Goal: Information Seeking & Learning: Learn about a topic

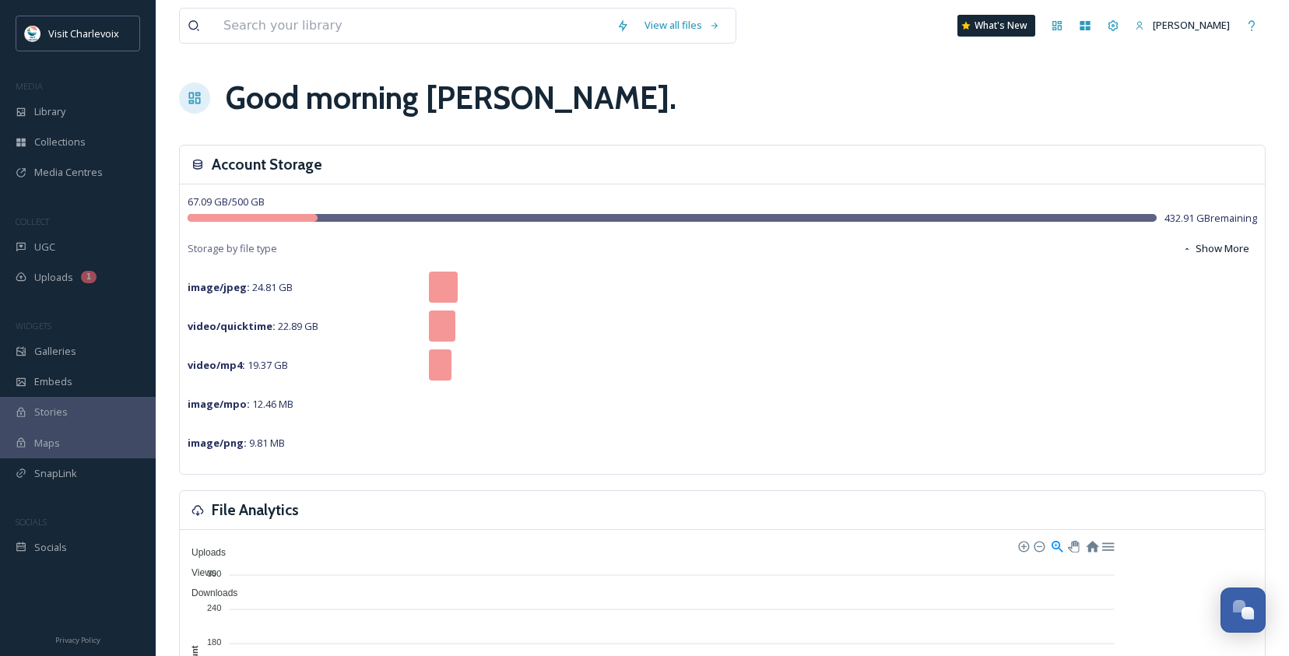
scroll to position [5210, 0]
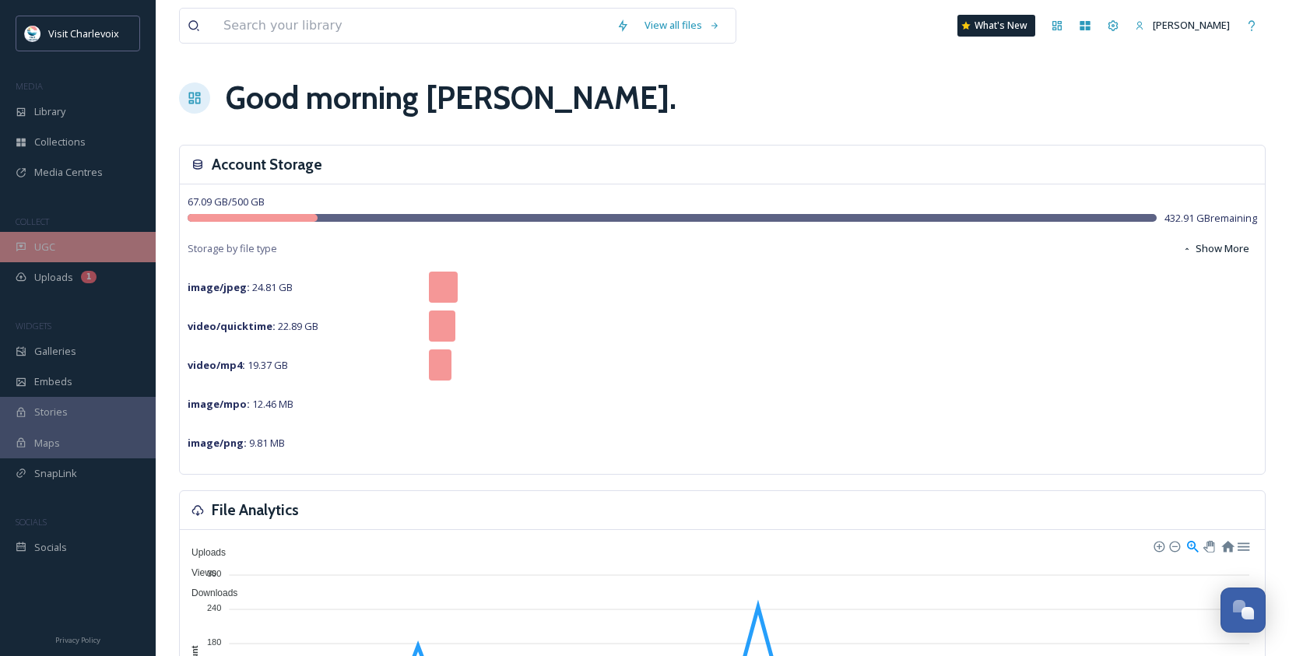
click at [122, 236] on div "UGC" at bounding box center [78, 247] width 156 height 30
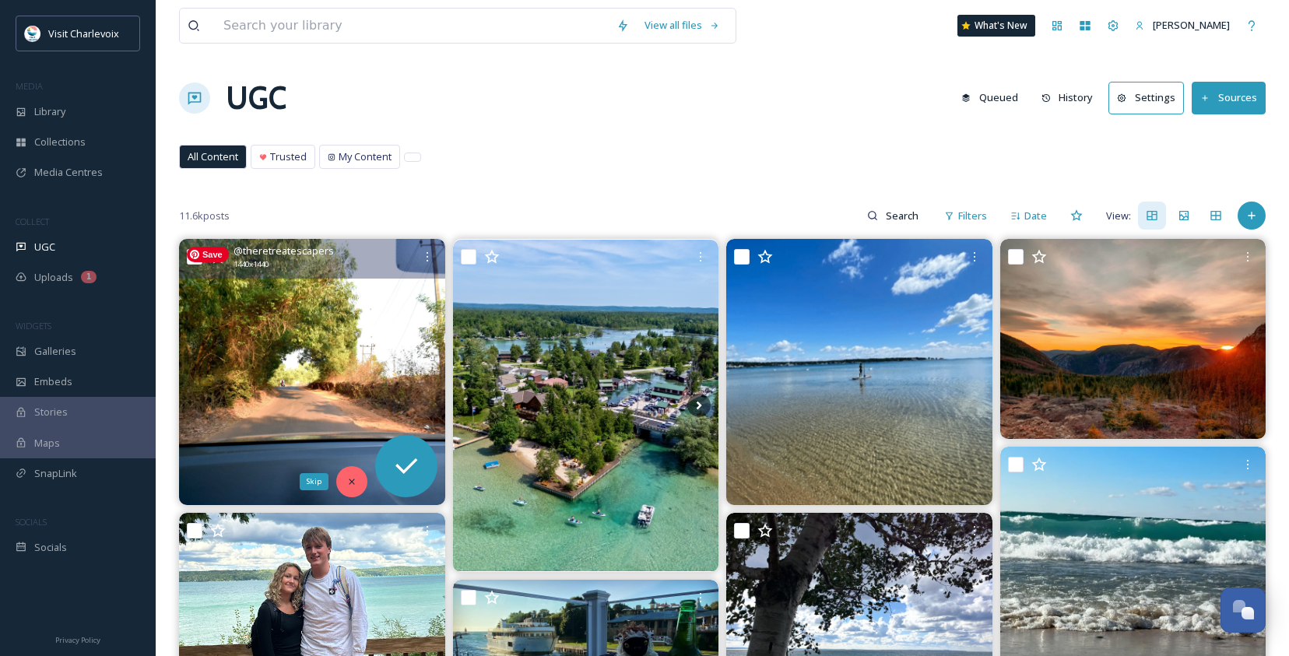
click at [351, 483] on icon at bounding box center [351, 481] width 11 height 11
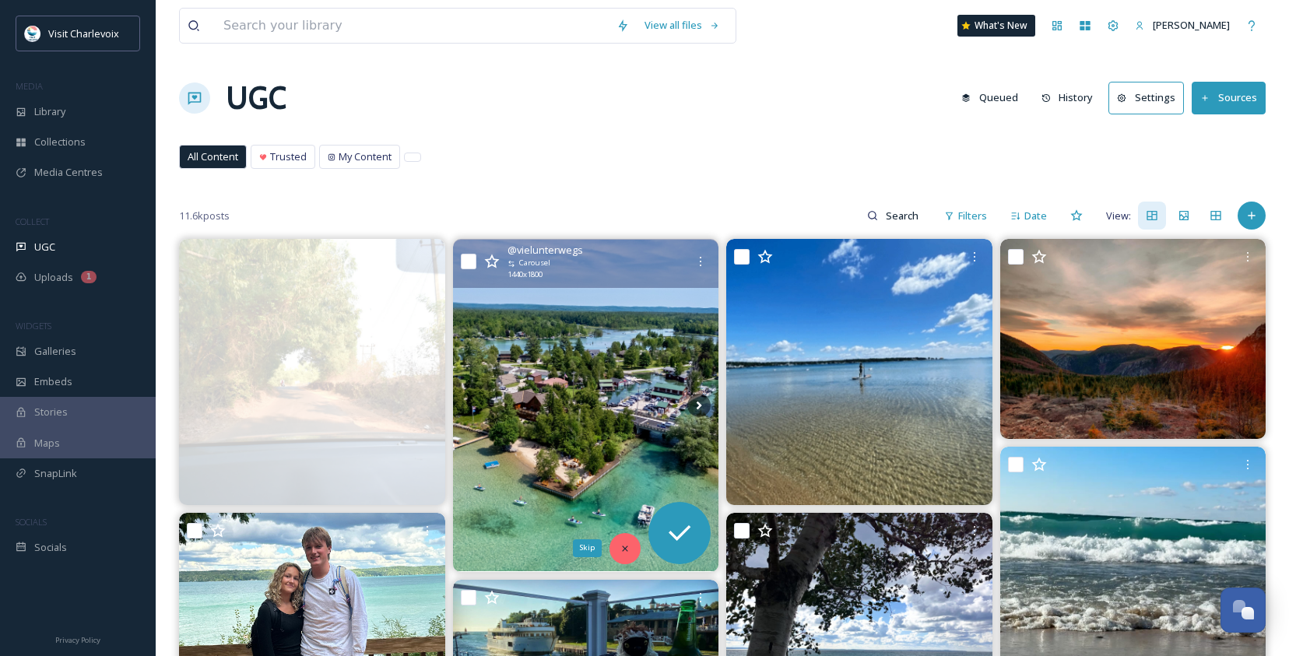
click at [620, 546] on icon at bounding box center [625, 548] width 11 height 11
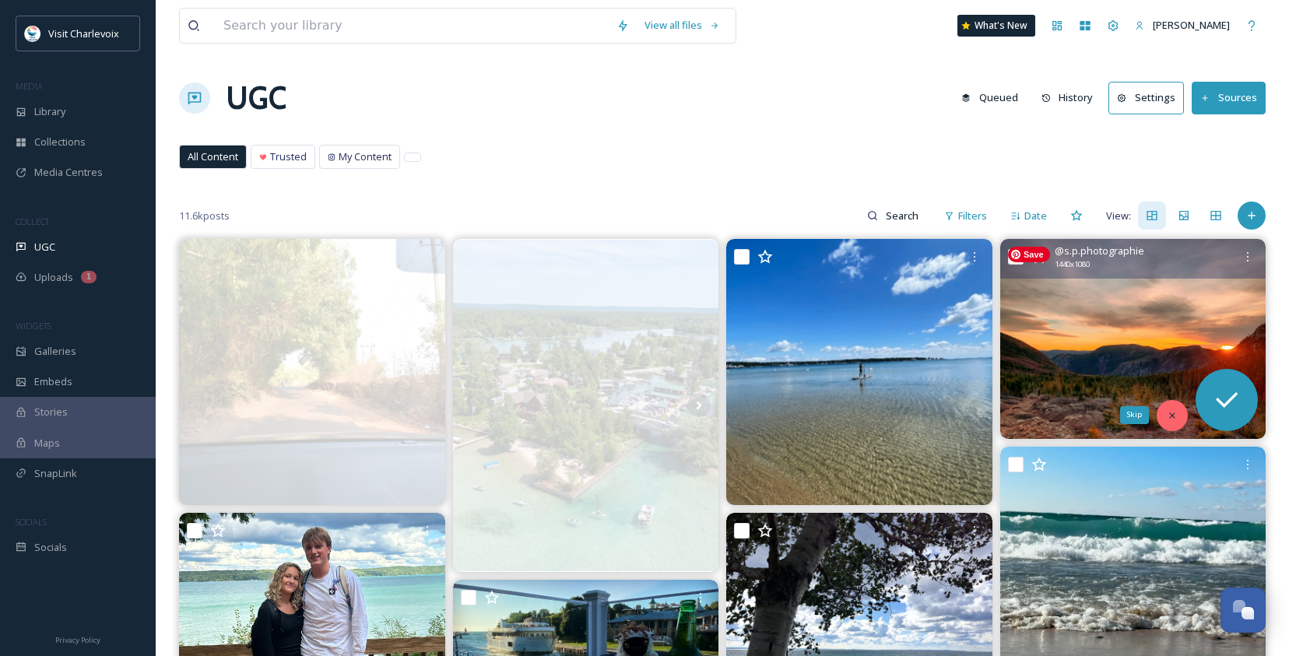
click at [1164, 415] on div "Skip" at bounding box center [1172, 415] width 31 height 31
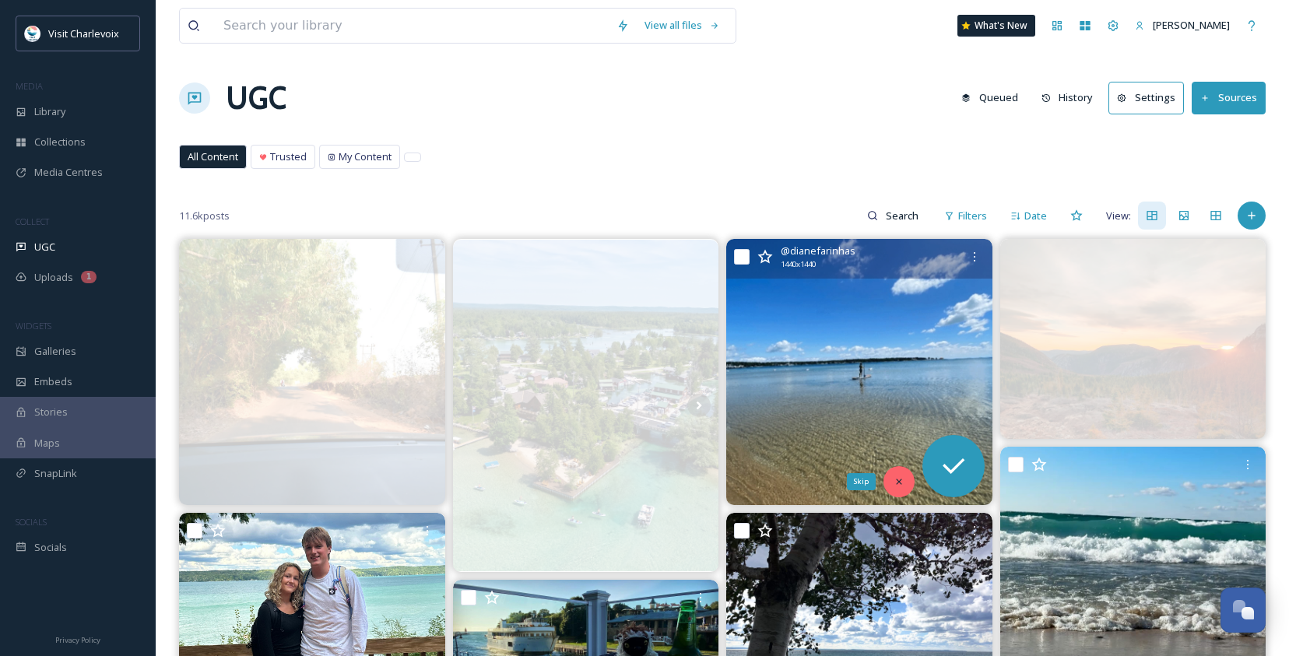
click at [897, 475] on div "Skip" at bounding box center [898, 481] width 31 height 31
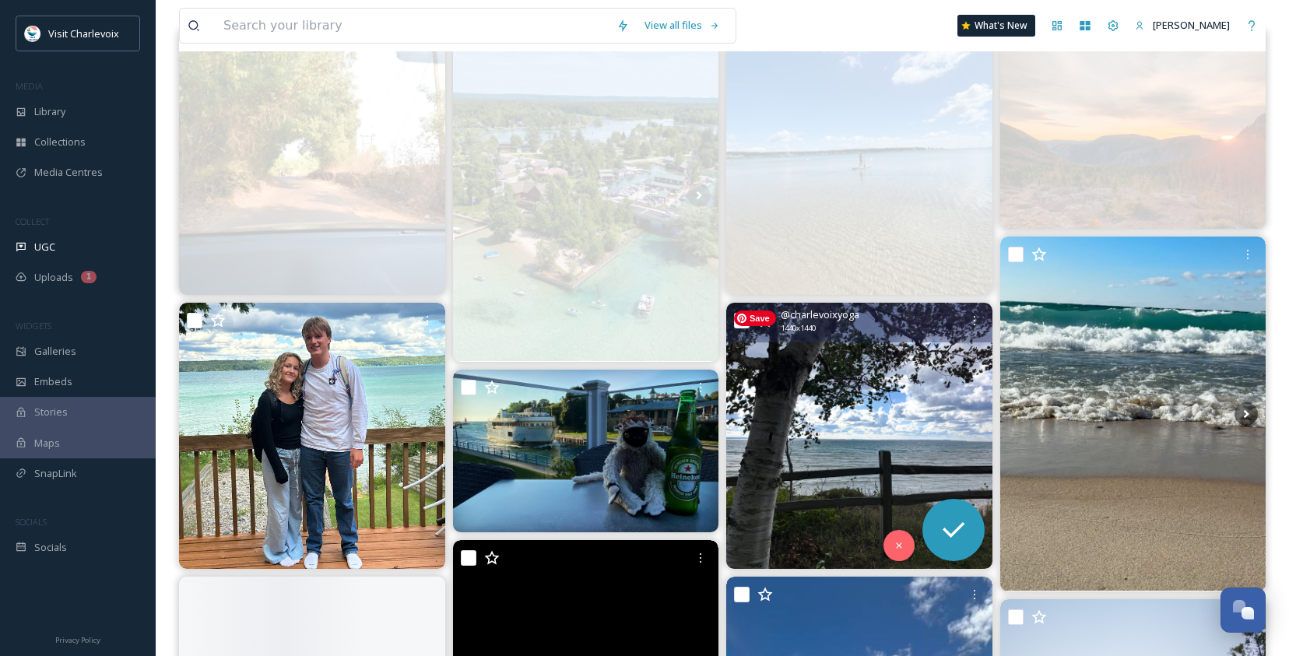
scroll to position [351, 0]
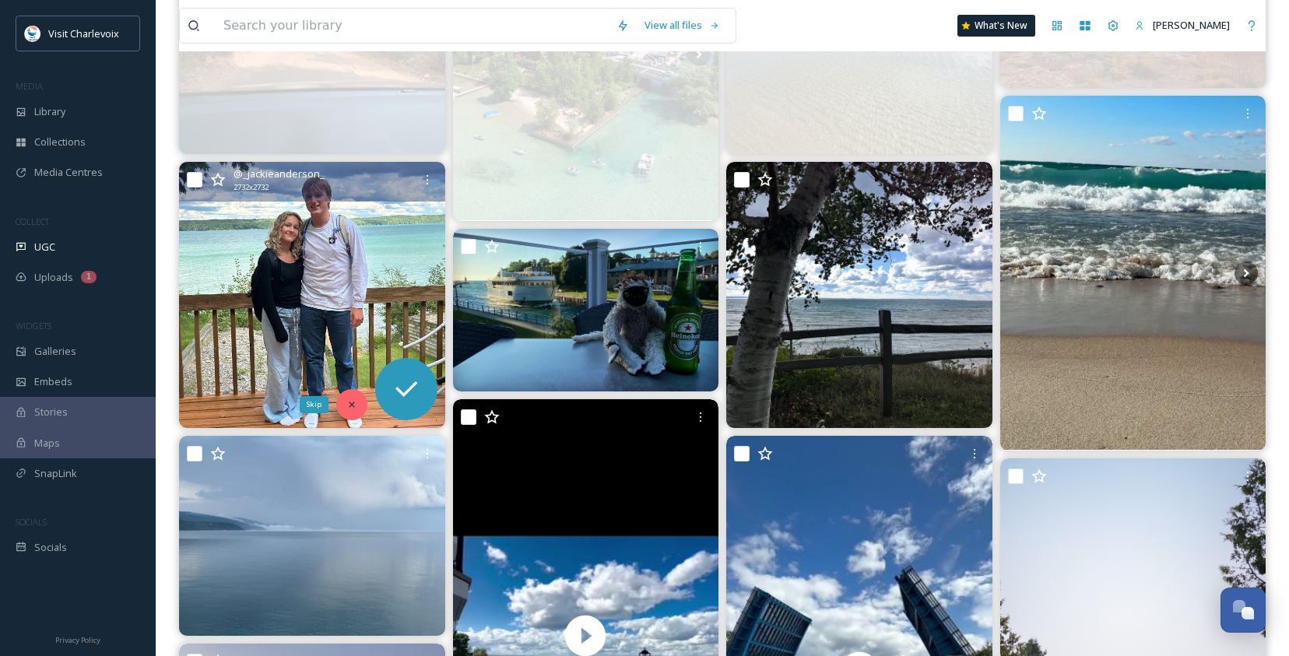
click at [355, 407] on icon at bounding box center [351, 404] width 11 height 11
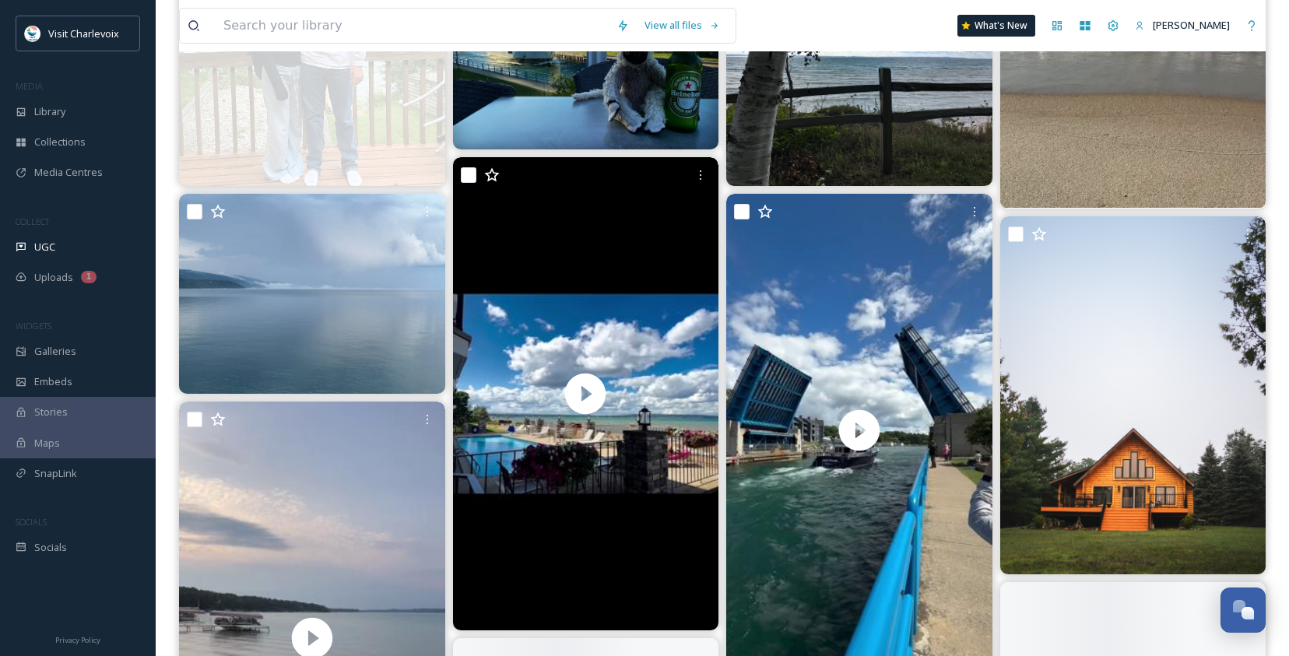
scroll to position [595, 0]
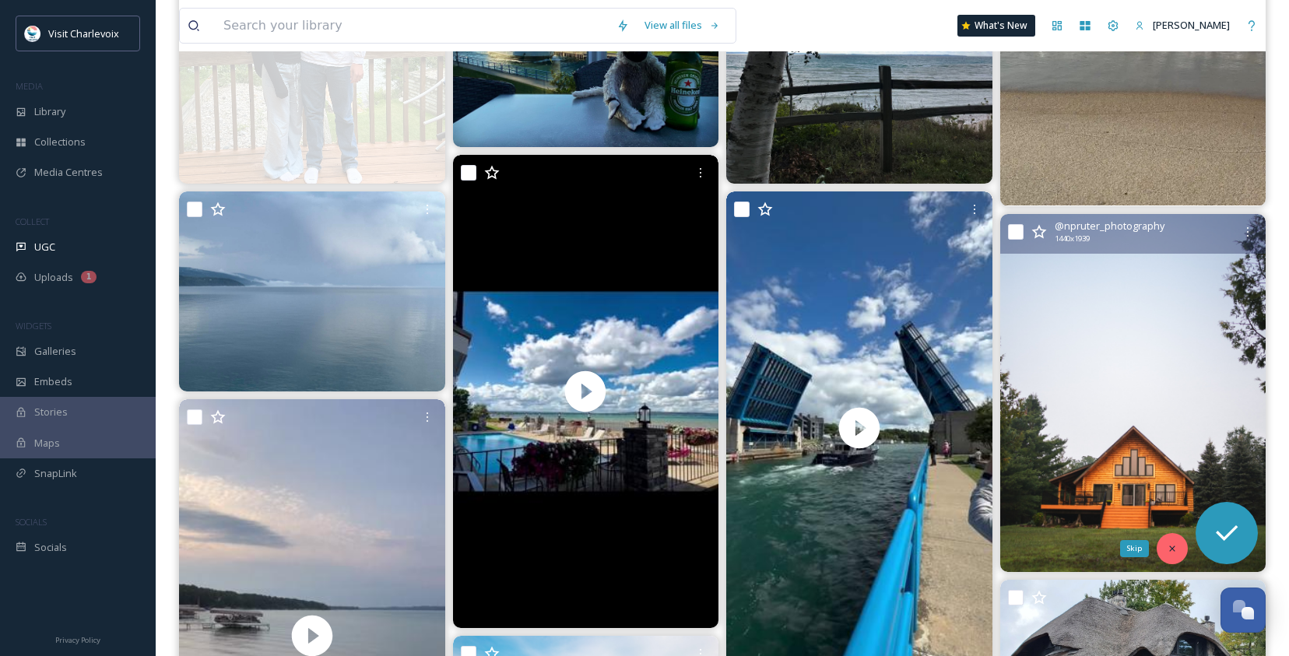
click at [1164, 548] on icon at bounding box center [1171, 548] width 5 height 5
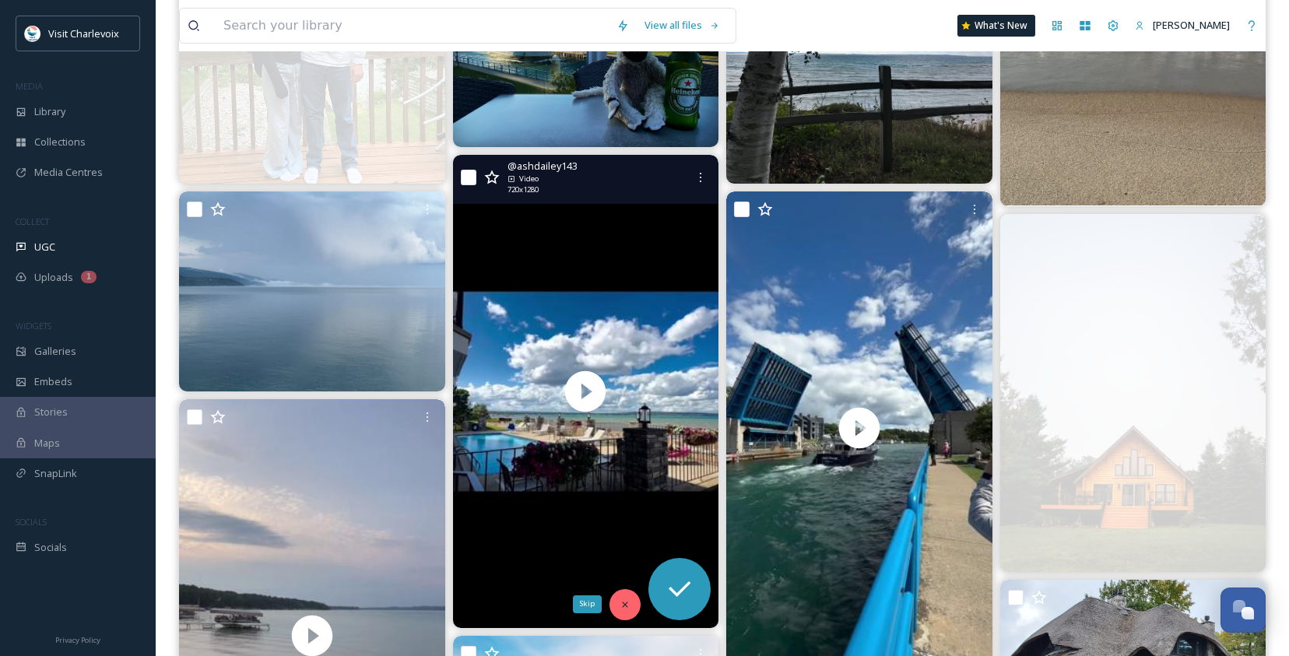
click at [623, 600] on icon at bounding box center [624, 604] width 5 height 5
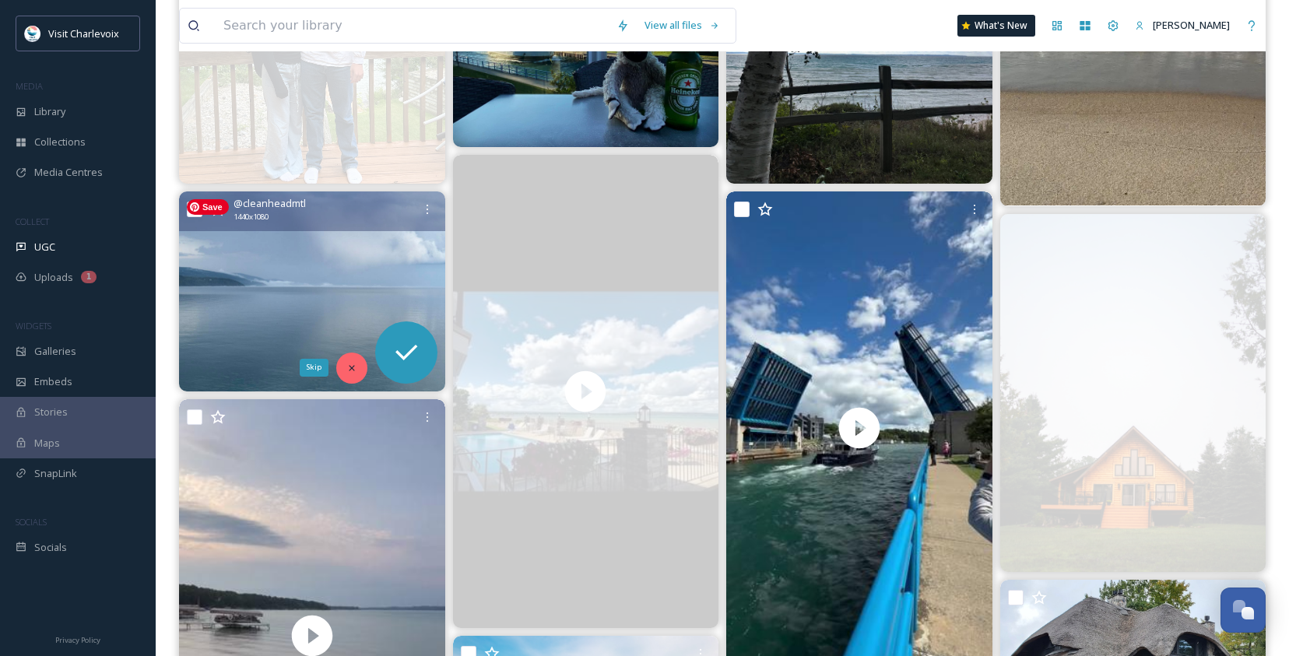
click at [354, 363] on icon at bounding box center [351, 368] width 11 height 11
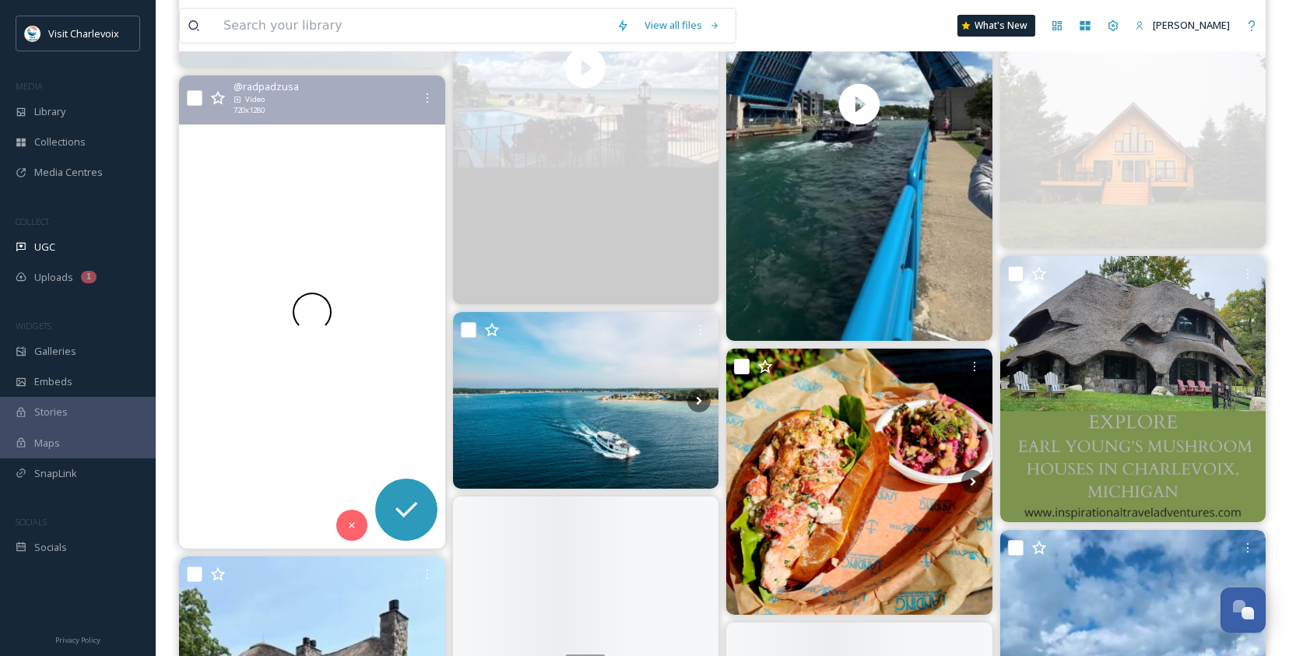
scroll to position [970, 0]
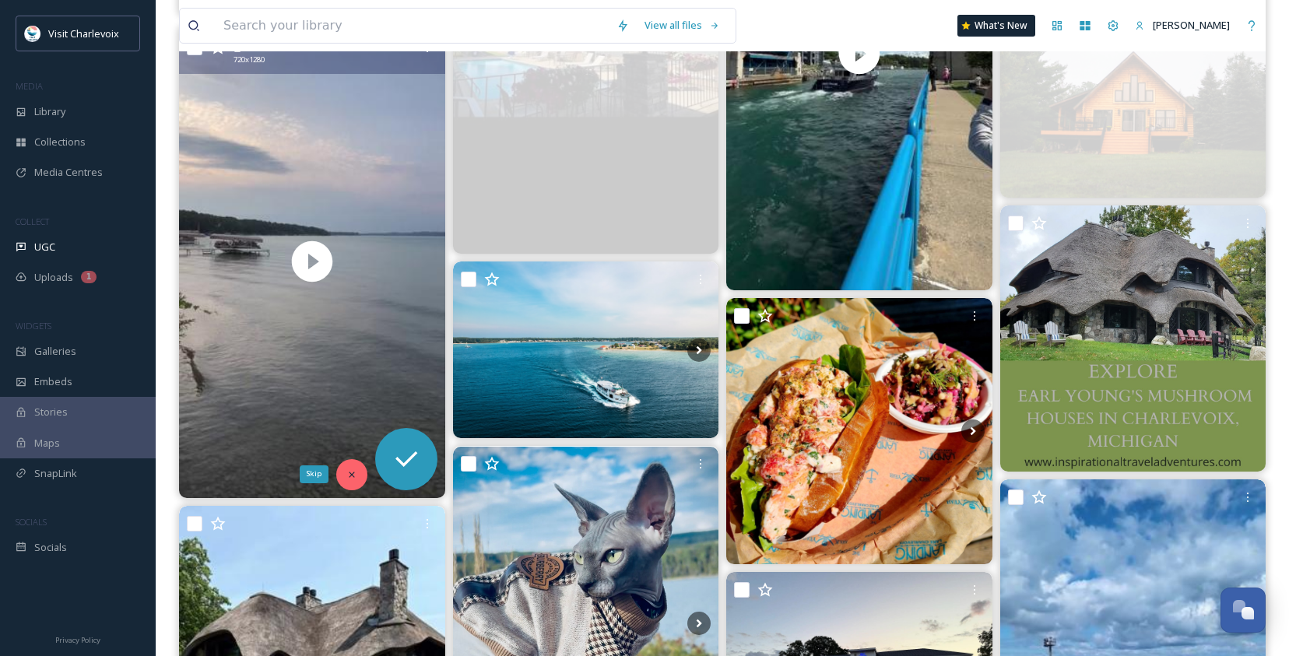
click at [344, 479] on div "Skip" at bounding box center [351, 474] width 31 height 31
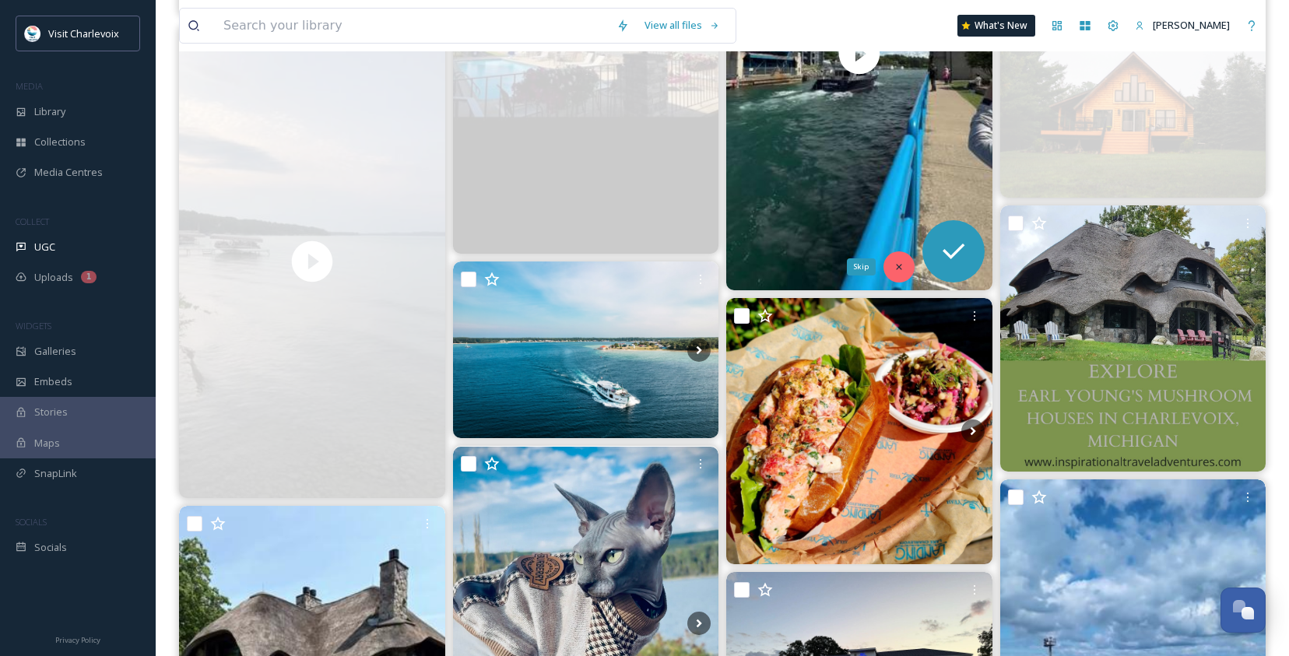
click at [907, 262] on div "Skip" at bounding box center [898, 266] width 31 height 31
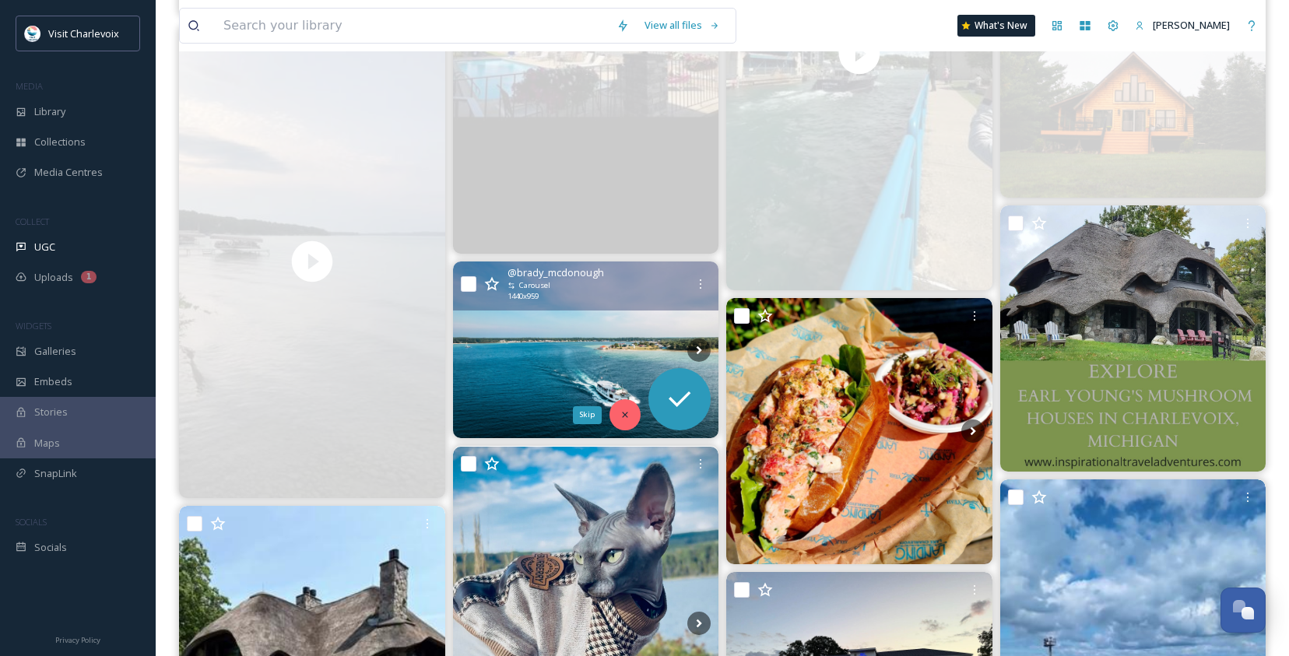
click at [634, 413] on div "Skip" at bounding box center [624, 414] width 31 height 31
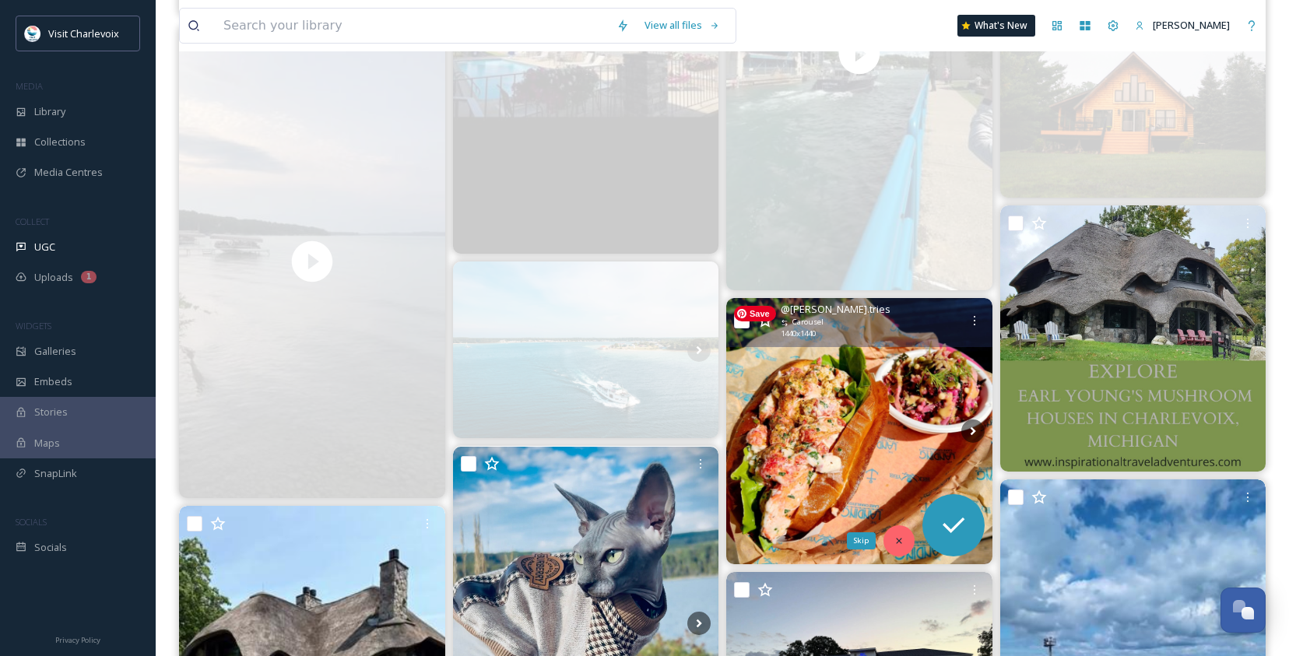
click at [902, 538] on icon at bounding box center [899, 541] width 11 height 11
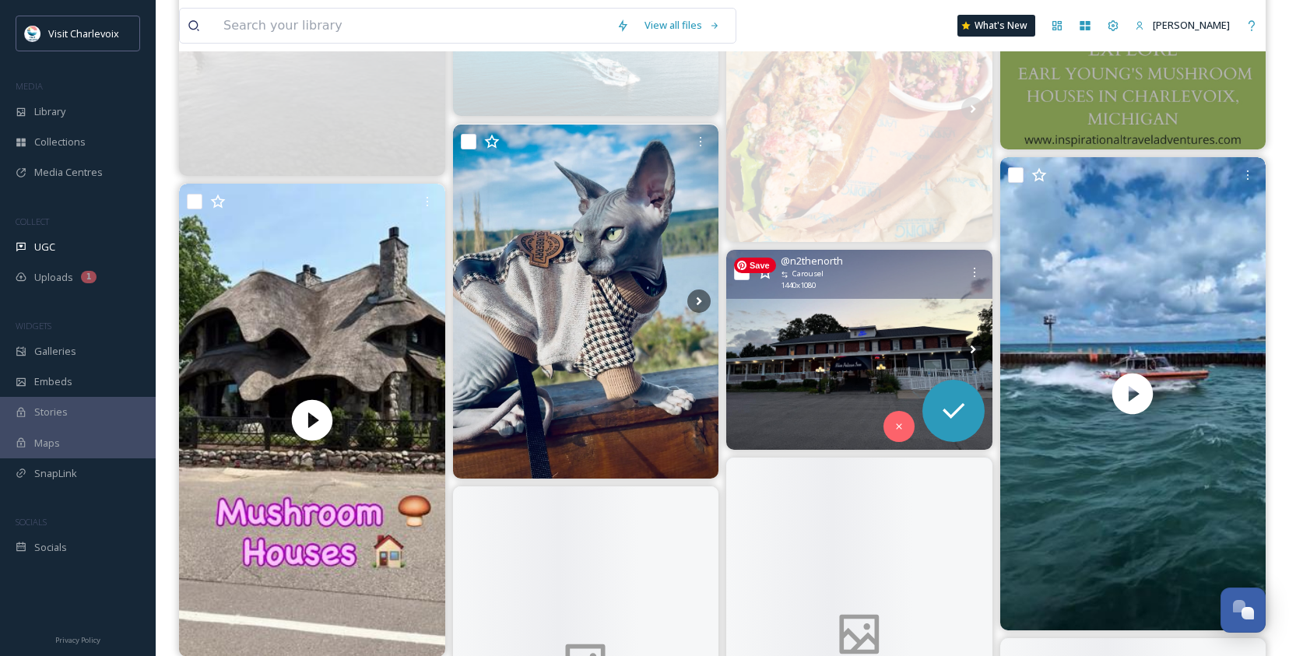
scroll to position [1296, 0]
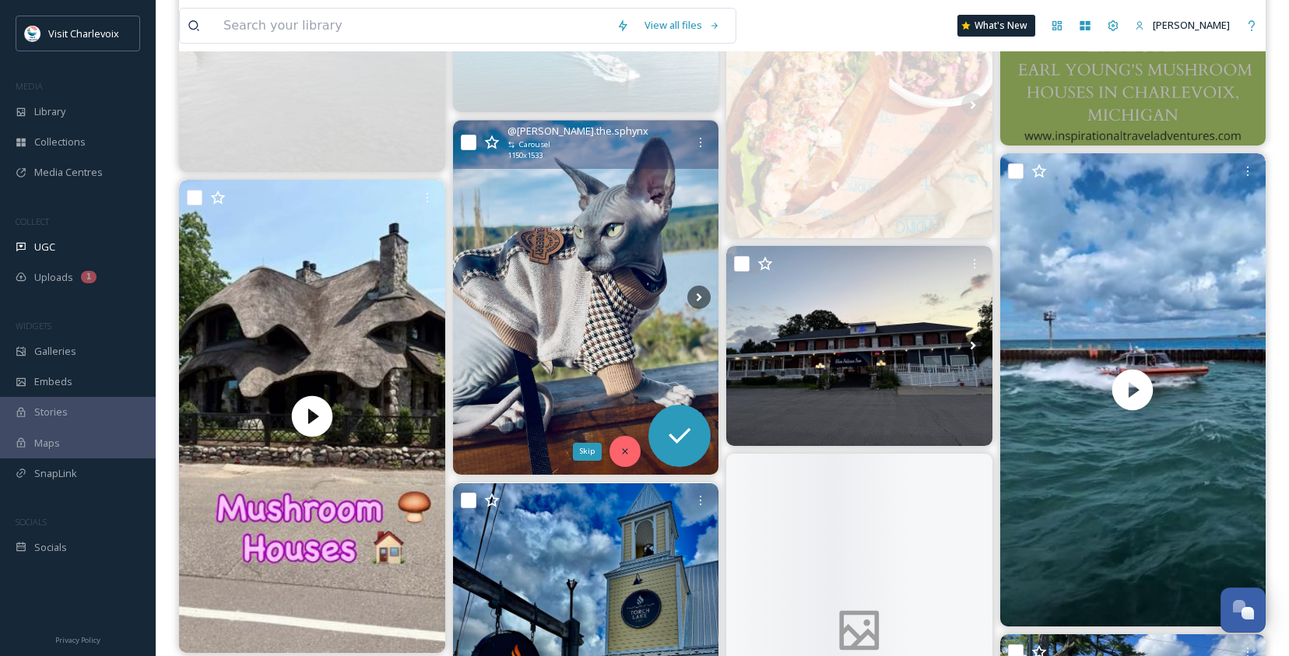
click at [629, 453] on icon at bounding box center [625, 451] width 11 height 11
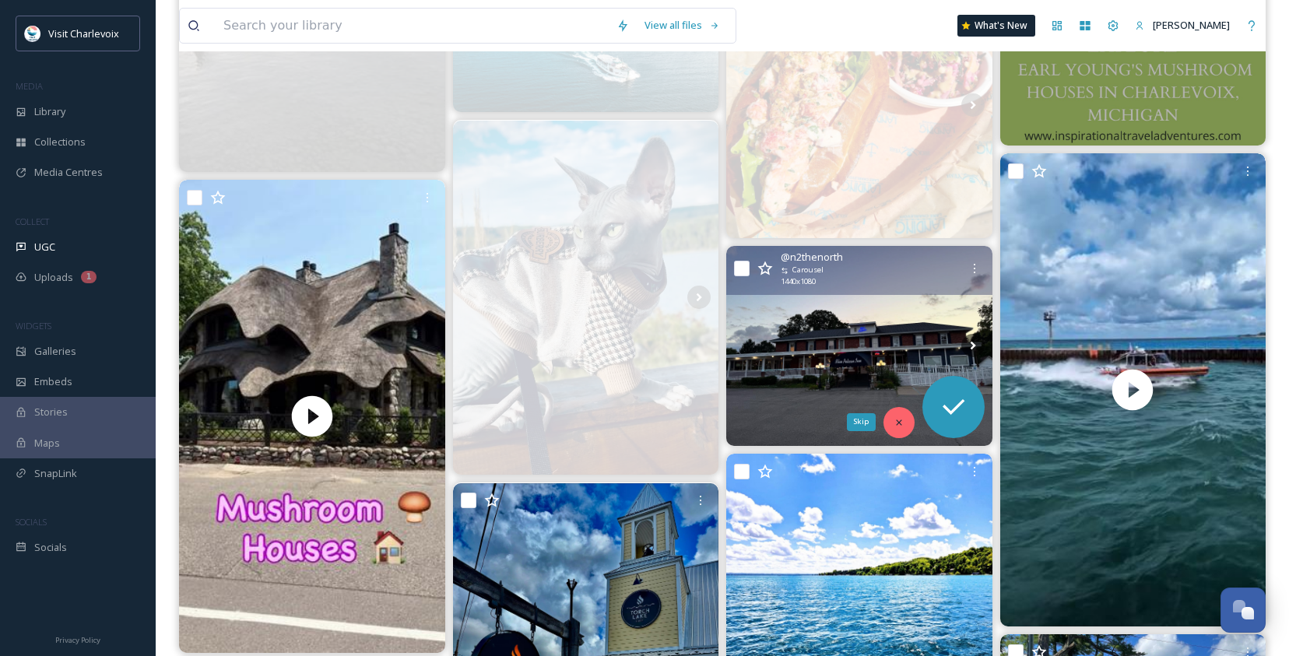
click at [897, 420] on icon at bounding box center [898, 422] width 5 height 5
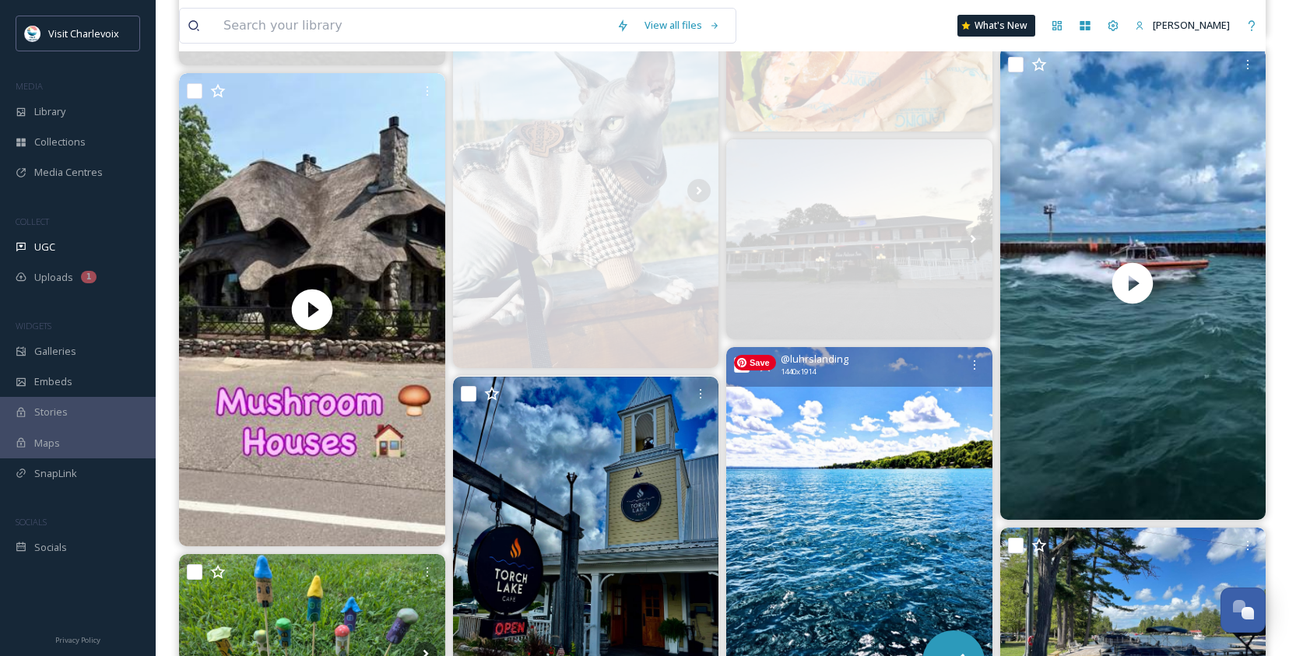
scroll to position [1410, 0]
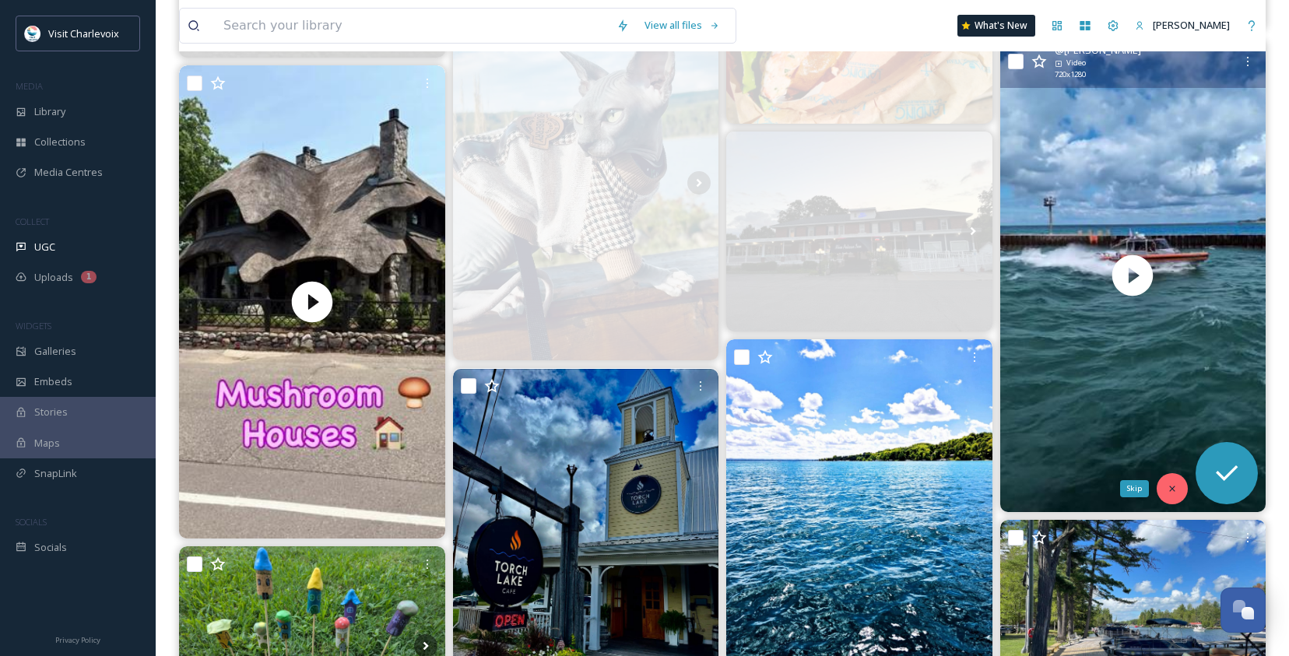
click at [1164, 488] on icon at bounding box center [1172, 488] width 11 height 11
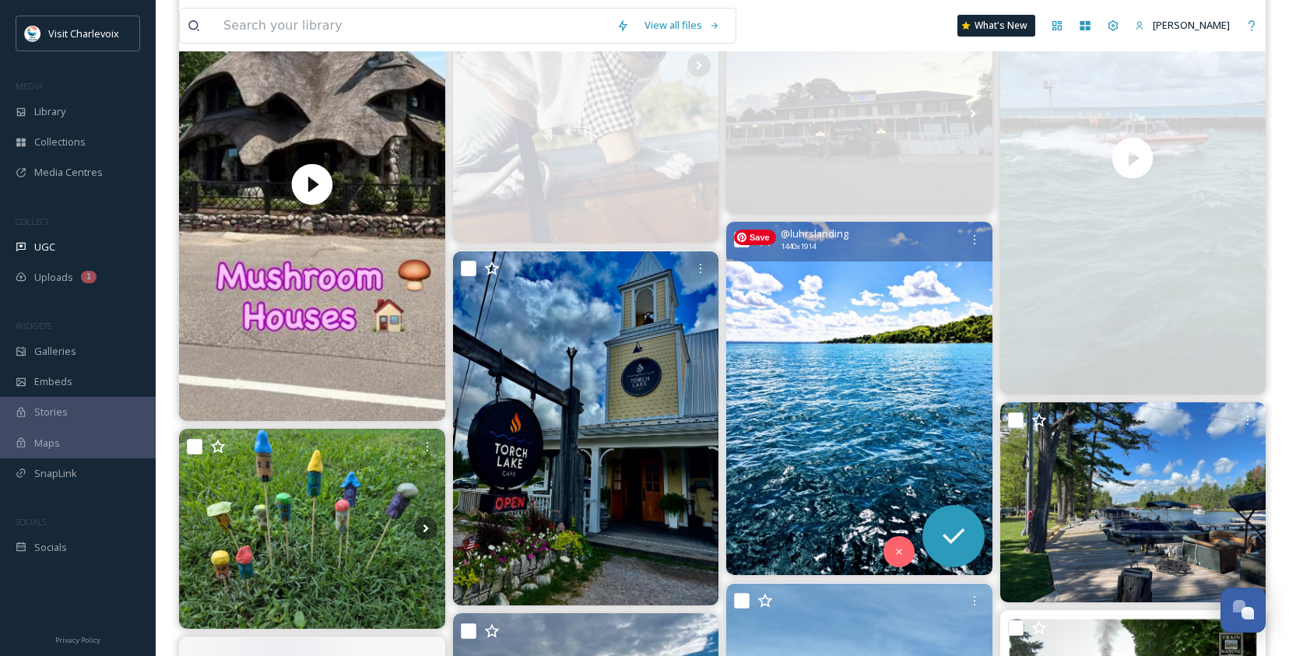
scroll to position [1637, 0]
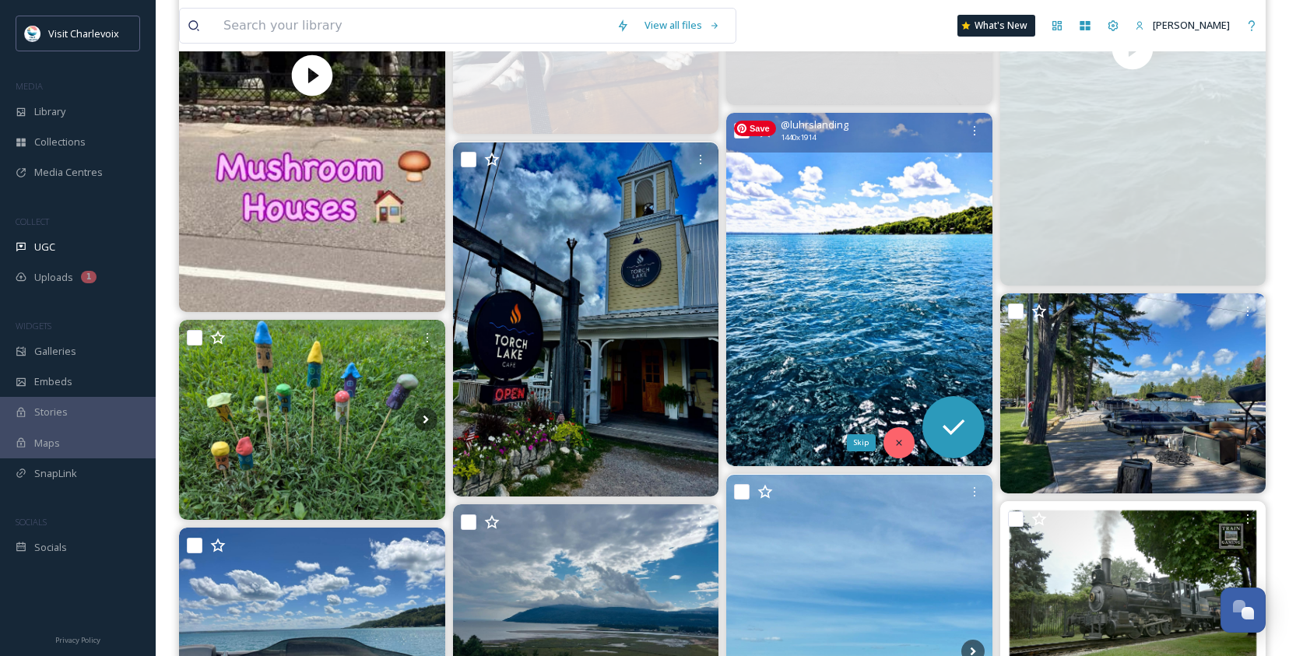
click at [907, 439] on div "Skip" at bounding box center [898, 442] width 31 height 31
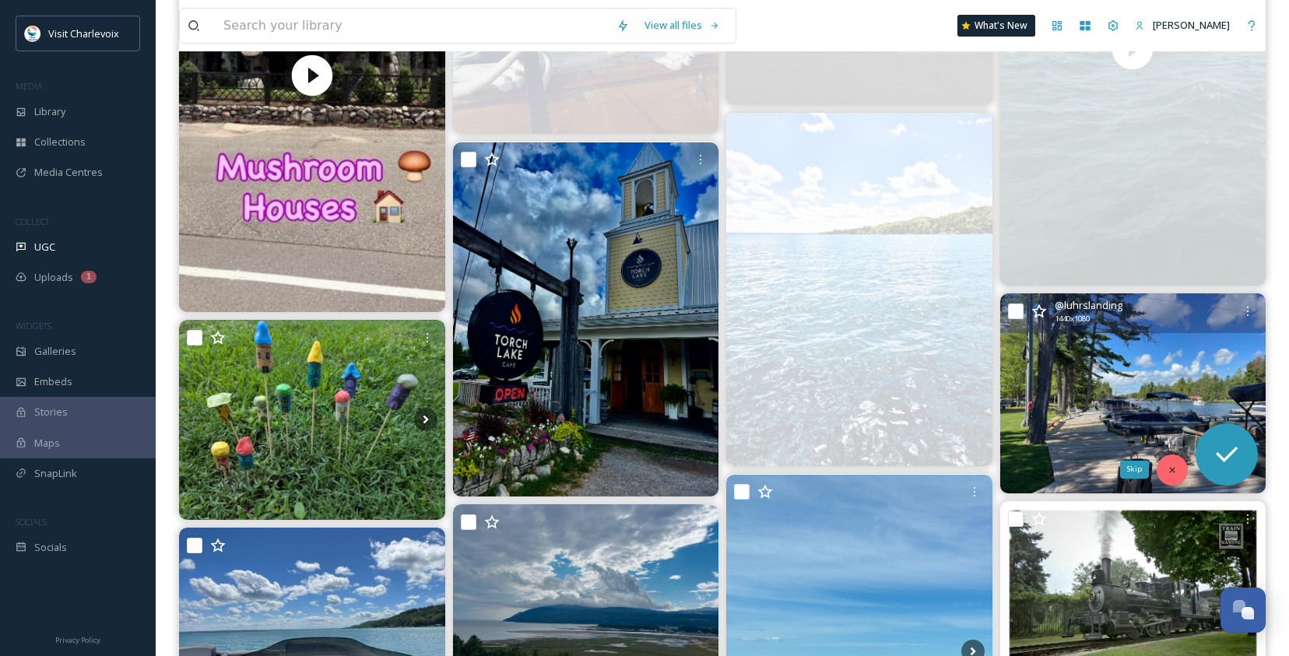
click at [1164, 470] on div "Skip" at bounding box center [1172, 470] width 31 height 31
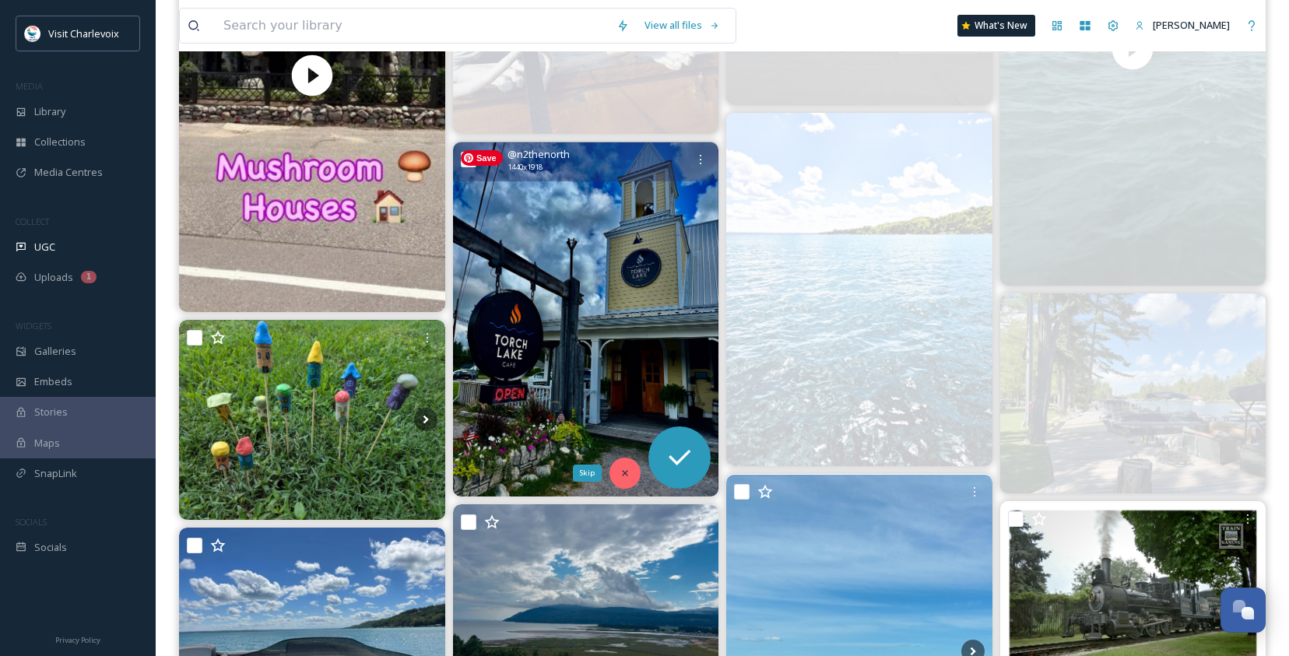
click at [620, 469] on icon at bounding box center [625, 473] width 11 height 11
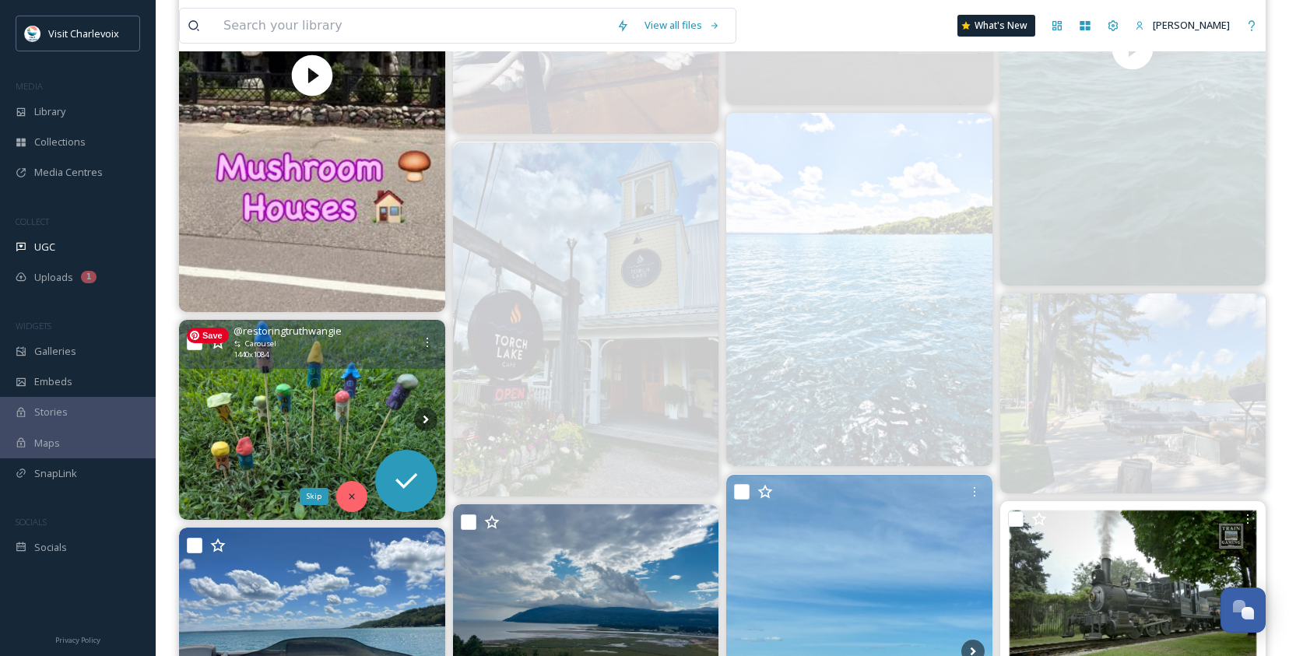
click at [349, 486] on div "Skip" at bounding box center [351, 496] width 31 height 31
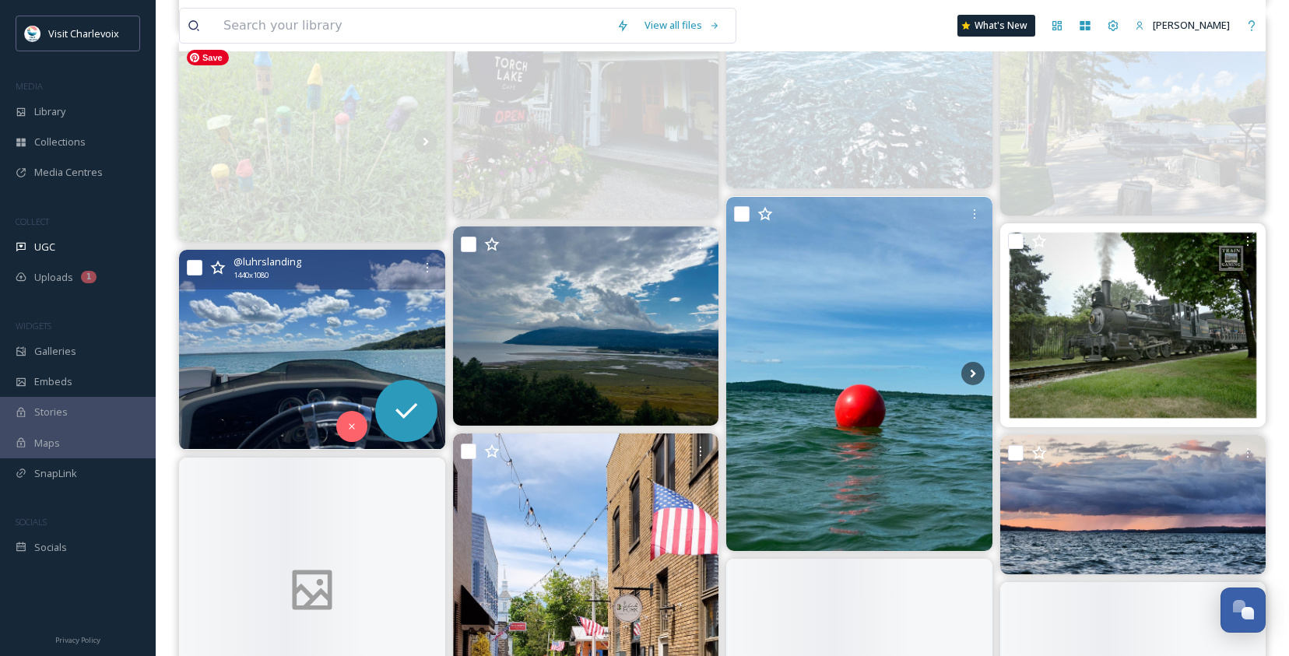
scroll to position [1962, 0]
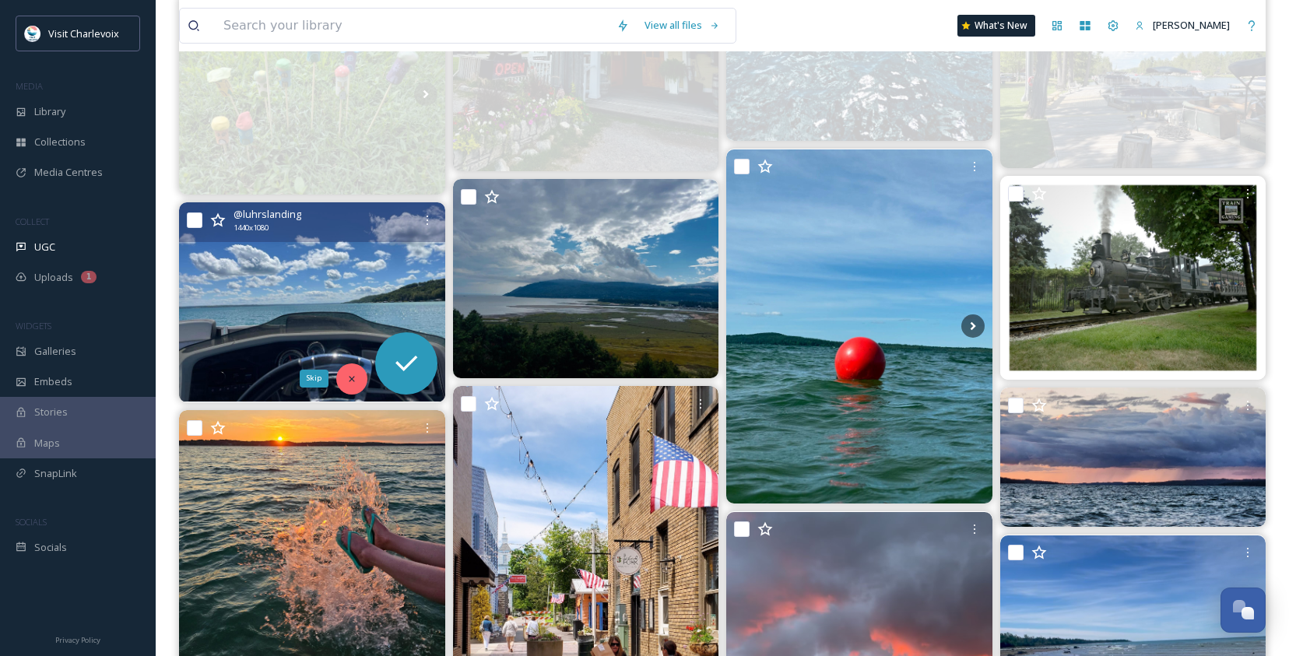
click at [357, 372] on div "Skip" at bounding box center [351, 379] width 31 height 31
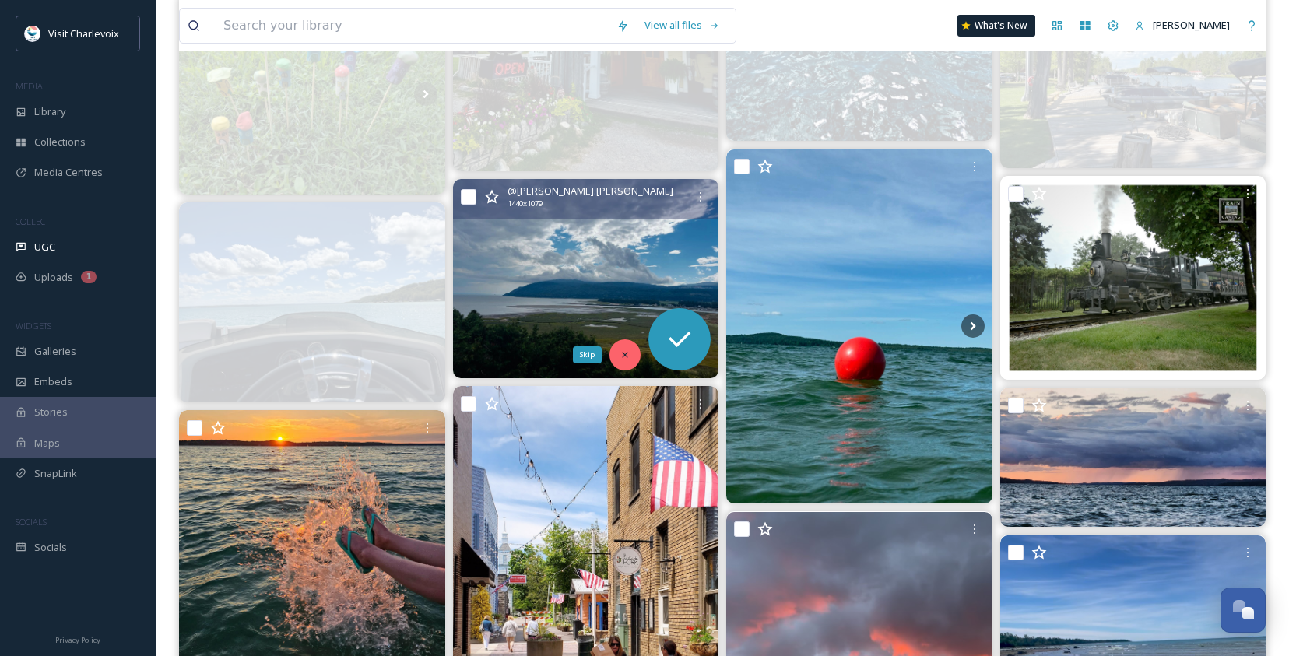
click at [625, 352] on icon at bounding box center [625, 354] width 11 height 11
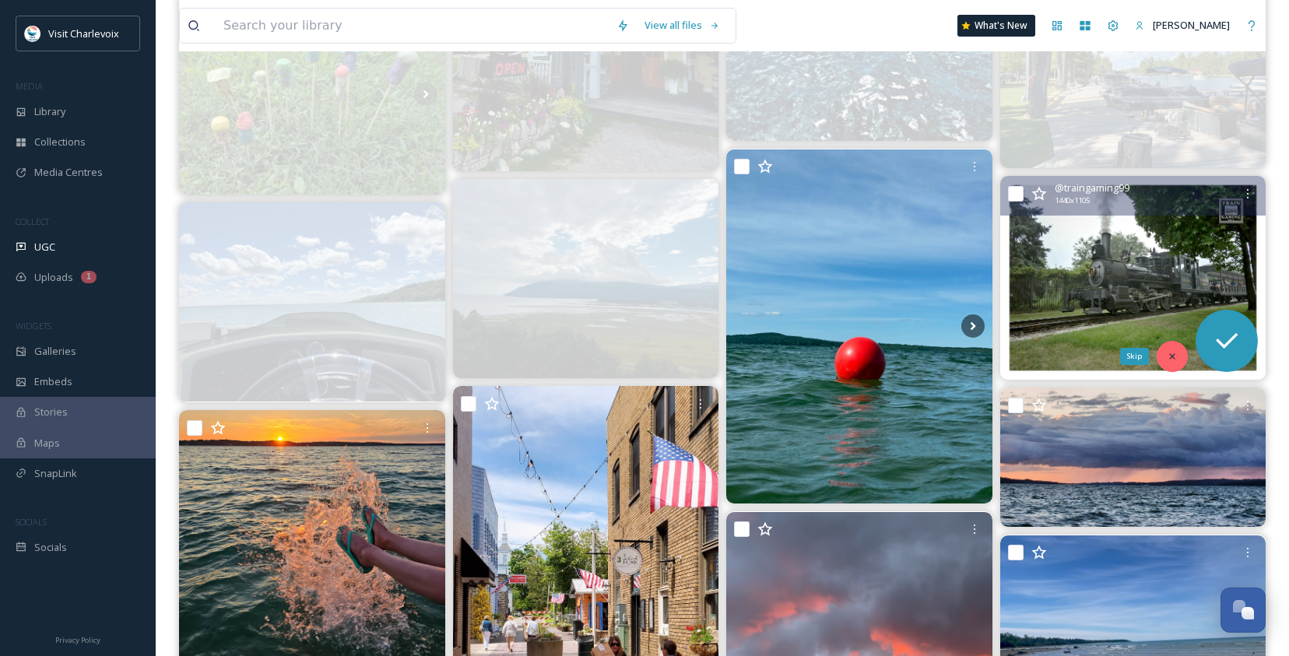
click at [1164, 346] on div "Skip" at bounding box center [1172, 356] width 31 height 31
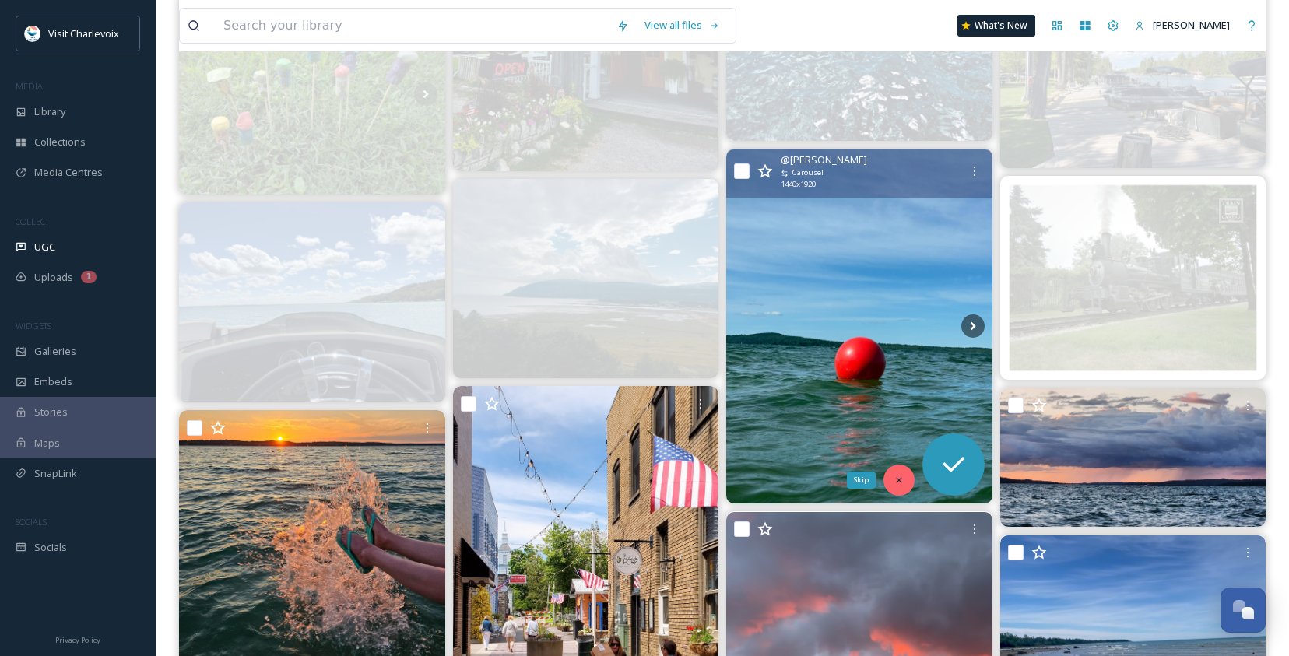
click at [904, 477] on div "Skip" at bounding box center [898, 480] width 31 height 31
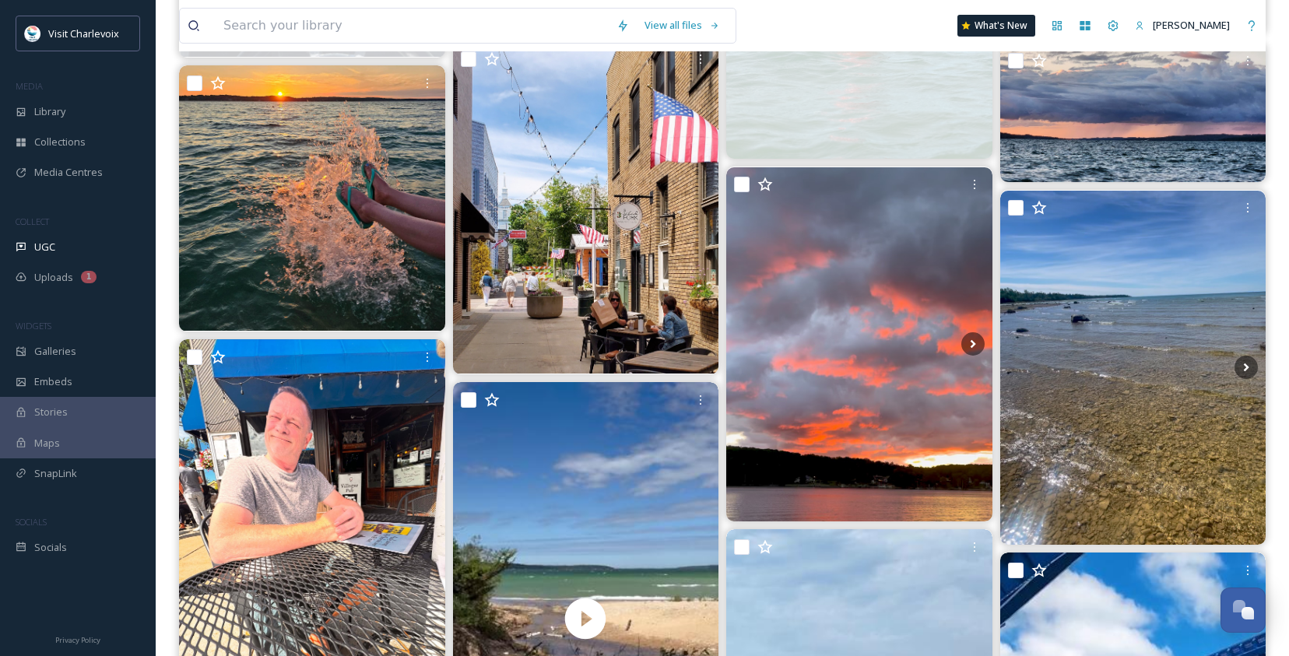
scroll to position [2323, 0]
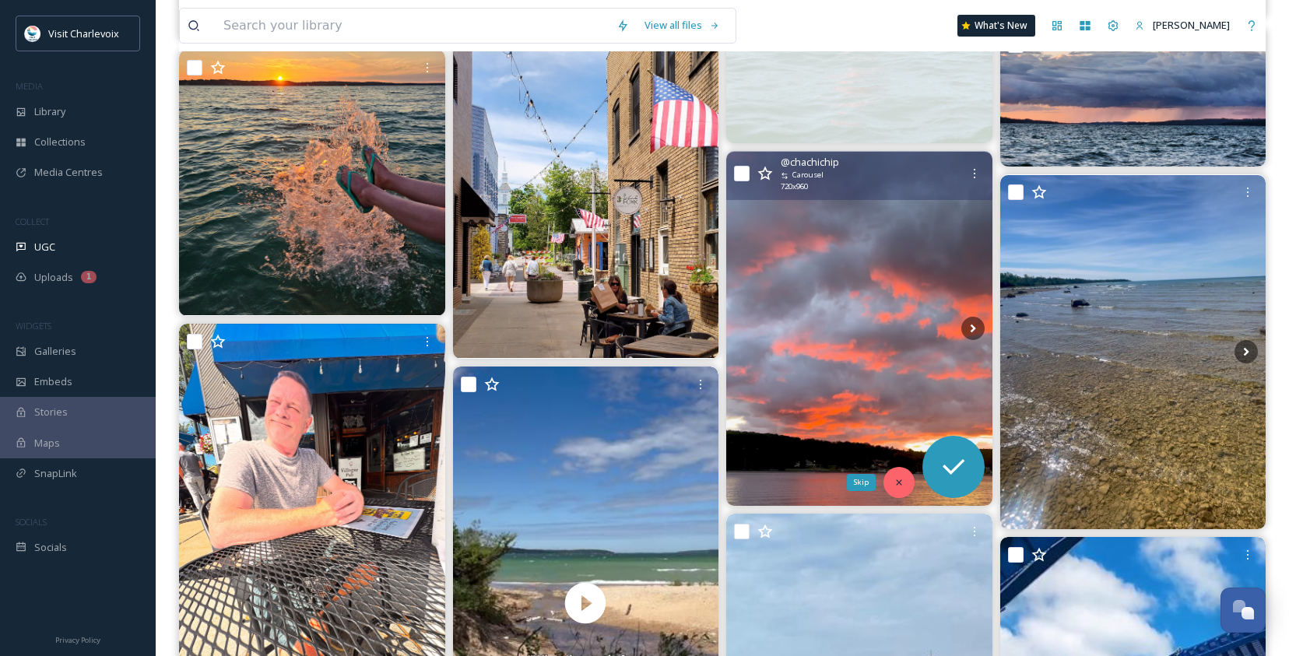
click at [897, 479] on icon at bounding box center [899, 482] width 11 height 11
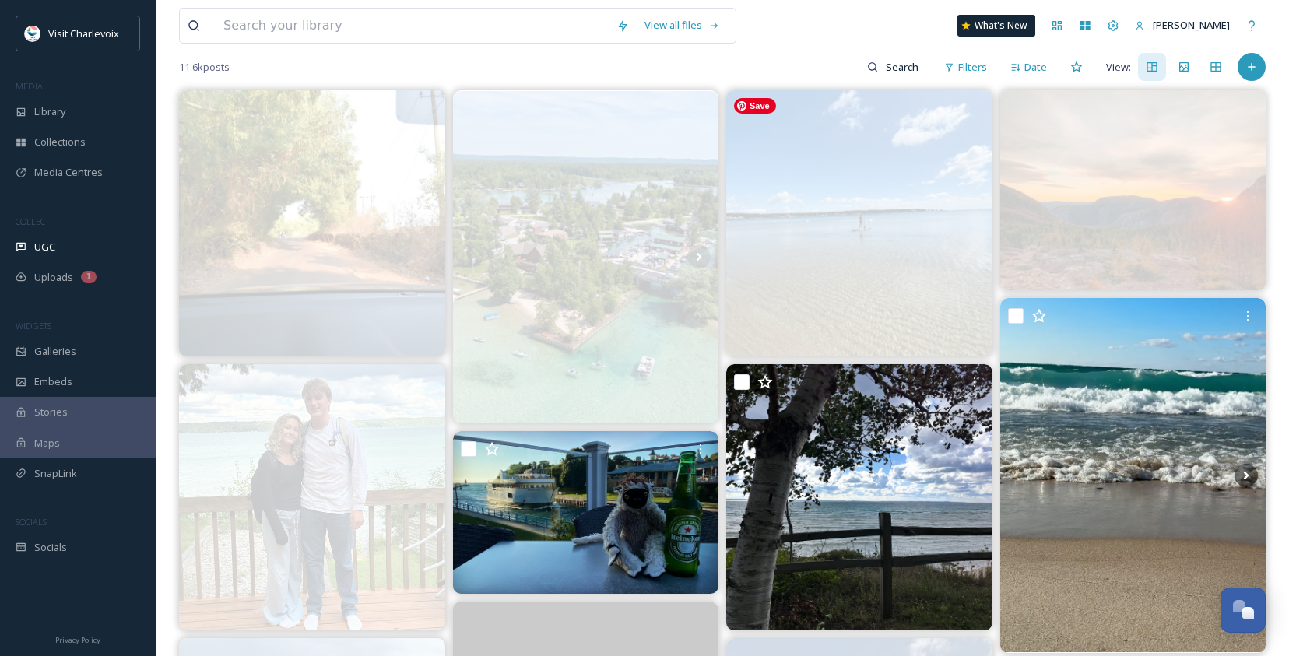
scroll to position [0, 0]
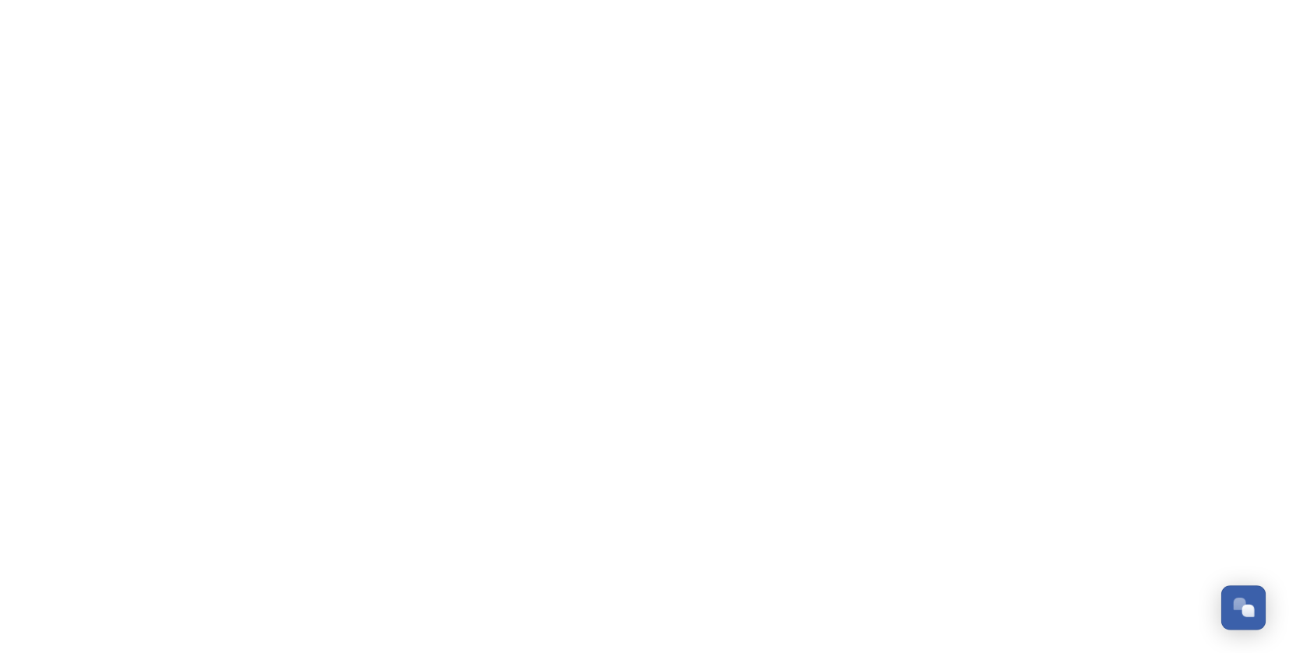
scroll to position [5210, 0]
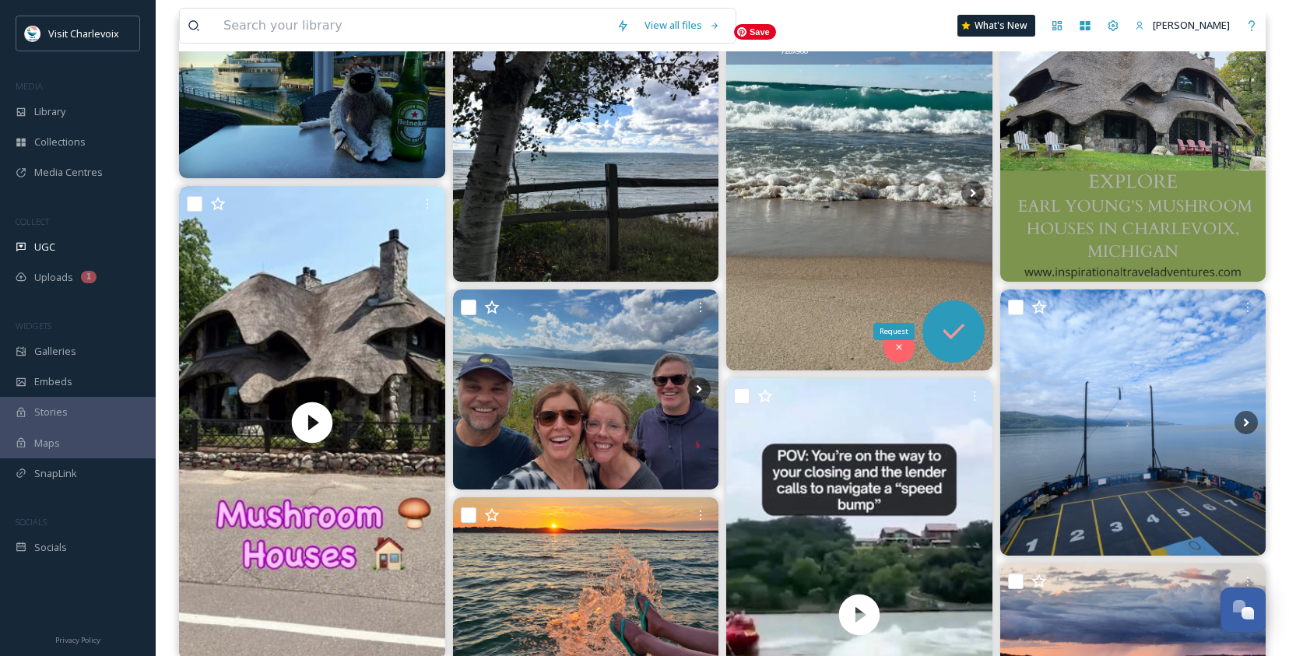
scroll to position [244, 0]
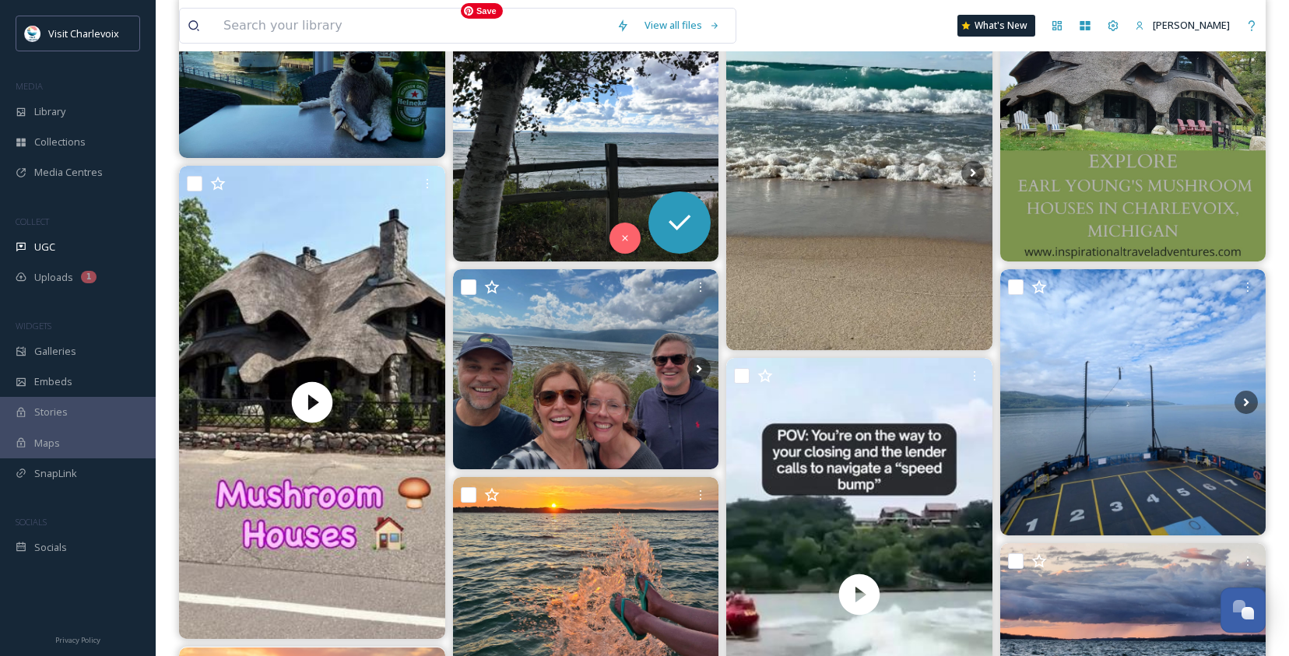
click at [652, 158] on img at bounding box center [586, 128] width 266 height 266
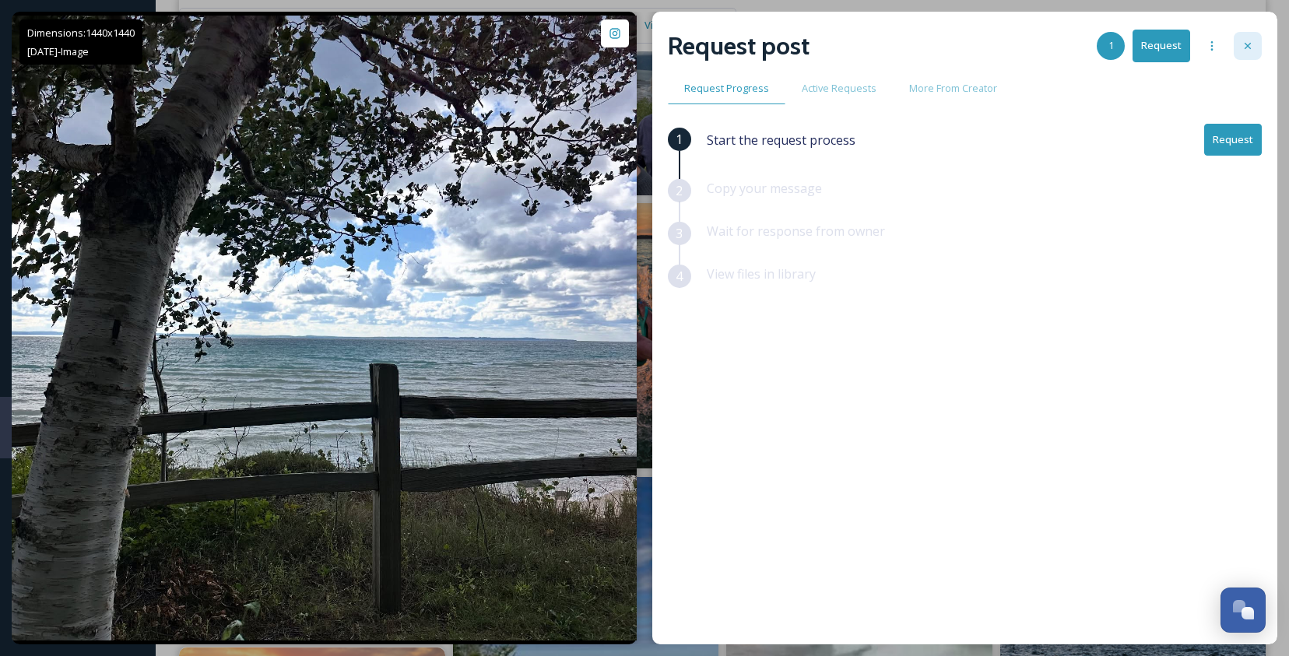
click at [1255, 45] on div at bounding box center [1248, 46] width 28 height 28
